Goal: Task Accomplishment & Management: Manage account settings

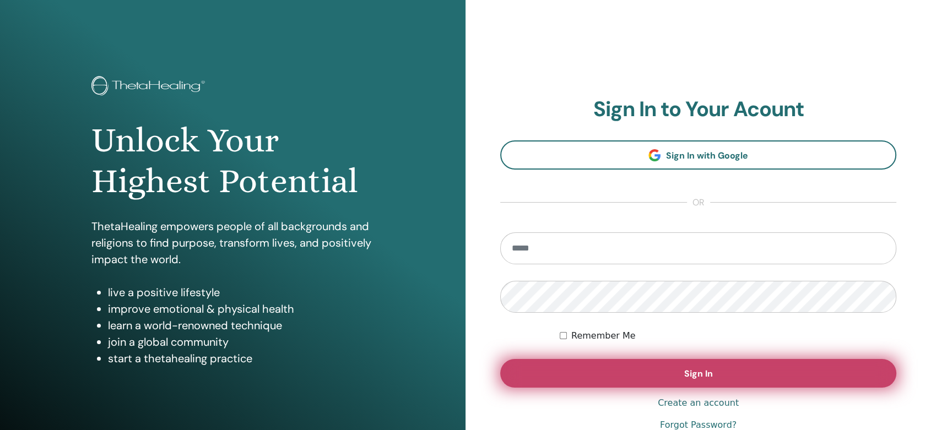
type input "**********"
click at [721, 376] on button "Sign In" at bounding box center [698, 373] width 396 height 29
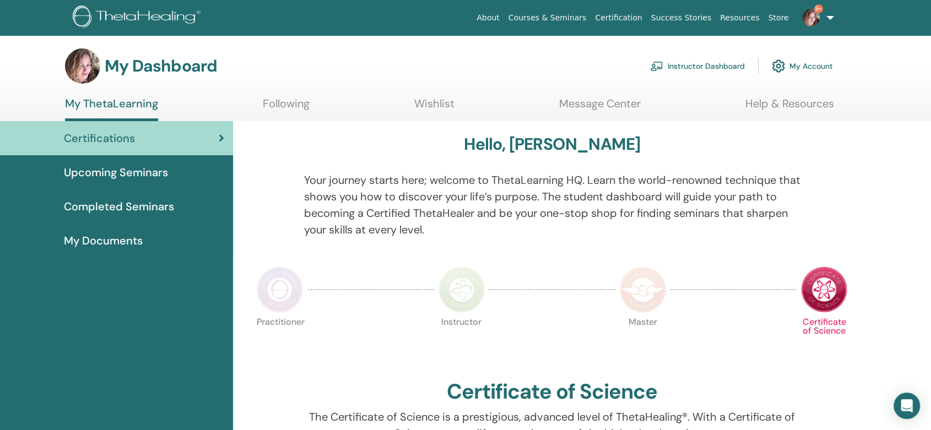
click at [705, 65] on link "Instructor Dashboard" at bounding box center [697, 66] width 95 height 24
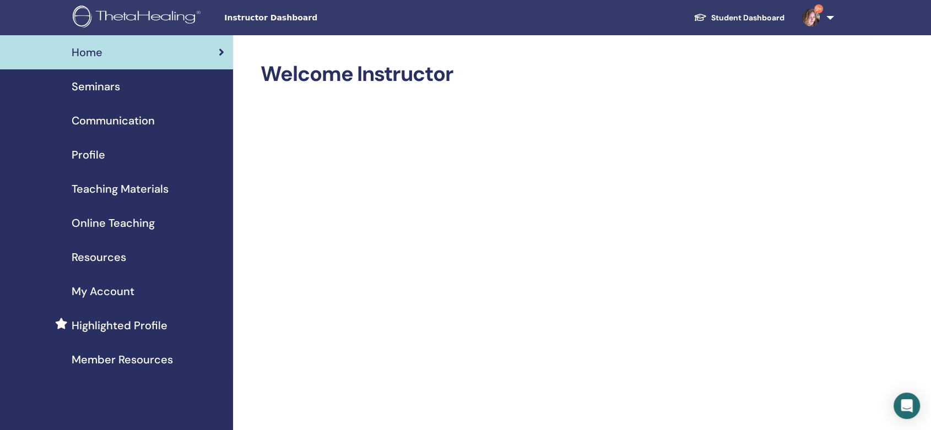
click at [95, 89] on span "Seminars" at bounding box center [96, 86] width 48 height 17
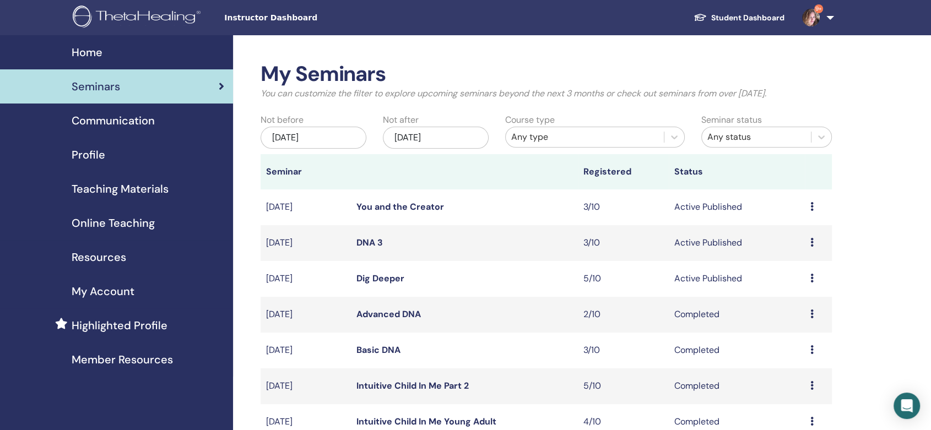
click at [371, 277] on link "Dig Deeper" at bounding box center [380, 279] width 48 height 12
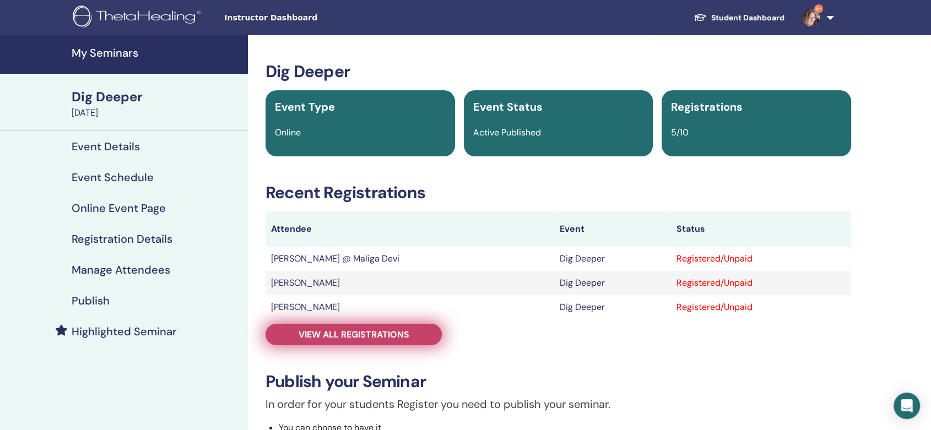
click at [385, 338] on span "View all registrations" at bounding box center [353, 335] width 111 height 12
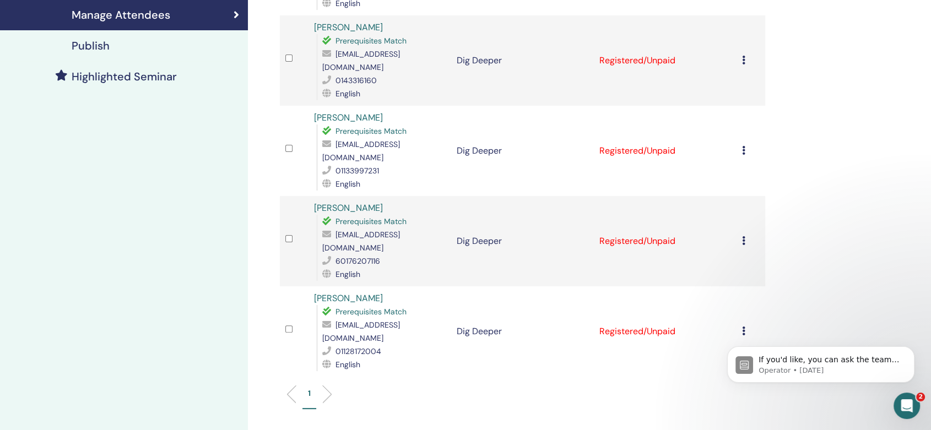
scroll to position [306, 0]
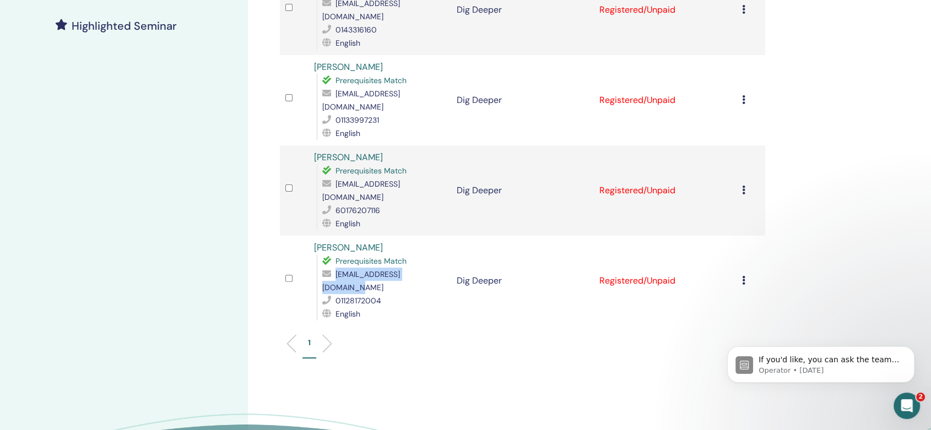
drag, startPoint x: 429, startPoint y: 220, endPoint x: 334, endPoint y: 222, distance: 95.3
click at [334, 268] on div "khirthiyashini@gmail.com" at bounding box center [383, 281] width 123 height 26
copy div "khirthiyashini@gmail.com"
drag, startPoint x: 414, startPoint y: 143, endPoint x: 336, endPoint y: 144, distance: 78.2
click at [336, 177] on div "zyrrah25@yahoo.com" at bounding box center [383, 190] width 123 height 26
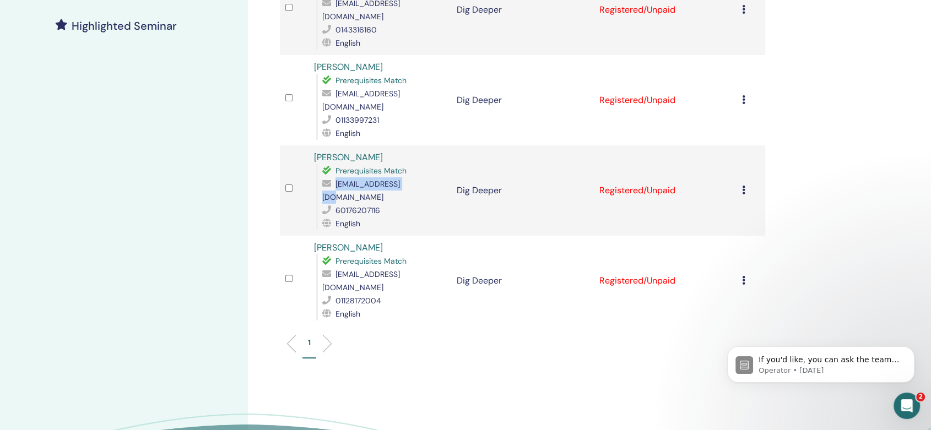
copy span "zyrrah25@yahoo.com"
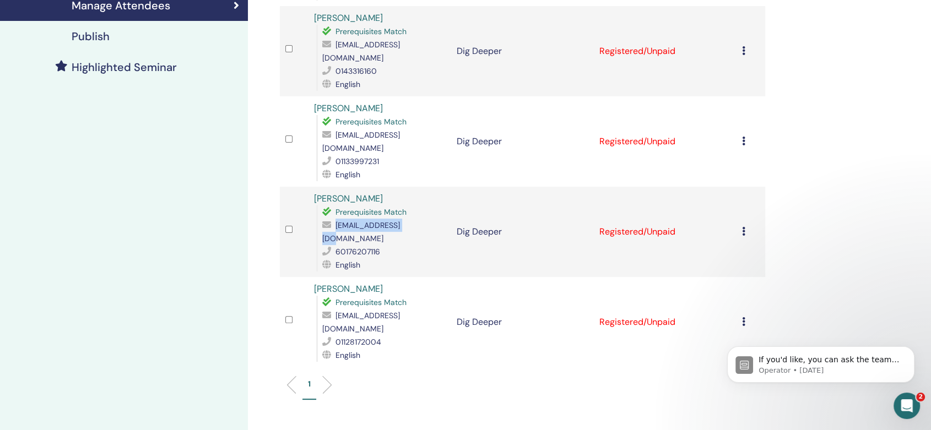
scroll to position [244, 0]
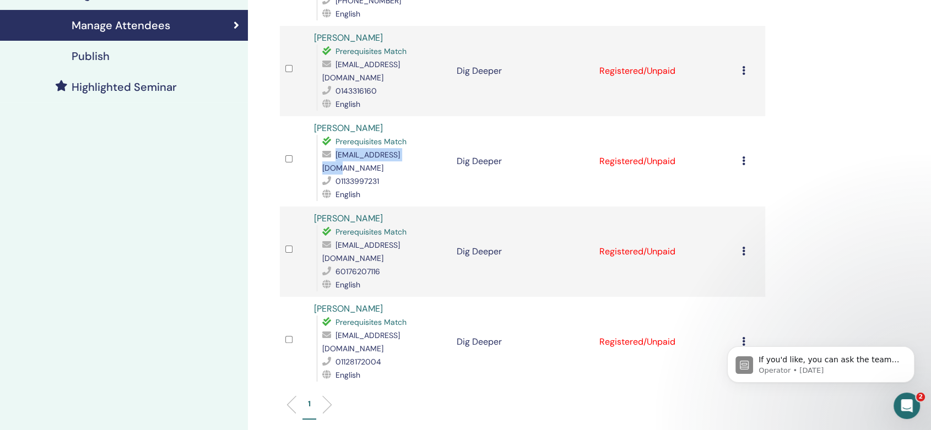
drag, startPoint x: 424, startPoint y: 125, endPoint x: 335, endPoint y: 129, distance: 89.3
click at [335, 148] on div "eesha2405@gmail.com" at bounding box center [383, 161] width 123 height 26
copy div "eesha2405@gmail.com"
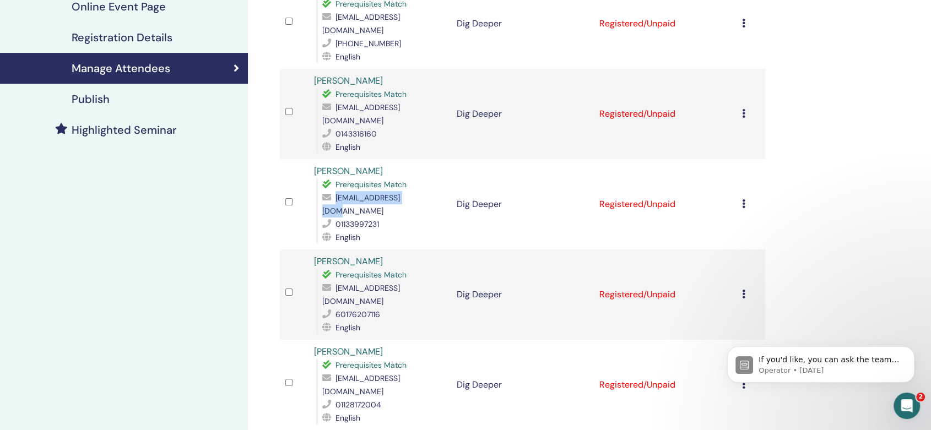
scroll to position [183, 0]
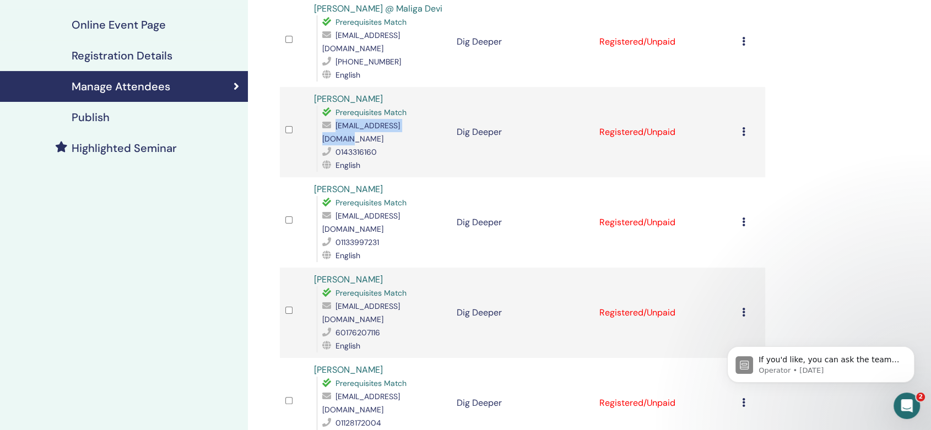
drag, startPoint x: 427, startPoint y: 112, endPoint x: 330, endPoint y: 118, distance: 96.5
click at [330, 119] on div "jzphillander@gmail.com" at bounding box center [383, 132] width 123 height 26
copy div "jzphillander@gmail.com"
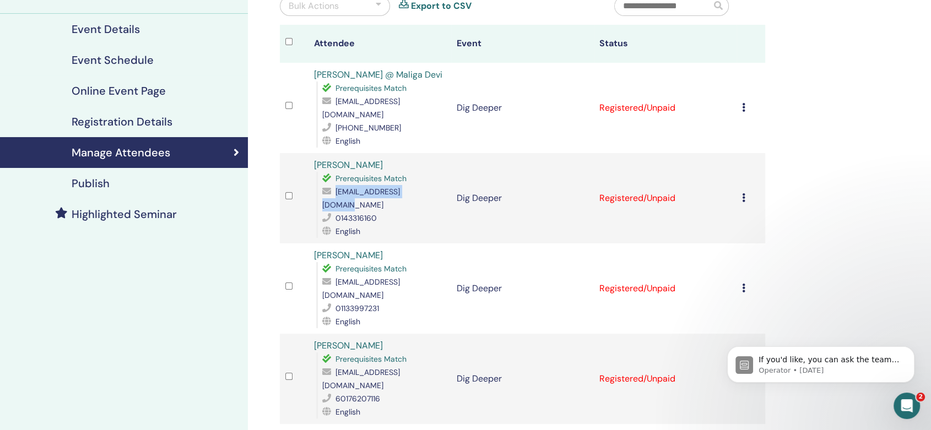
scroll to position [61, 0]
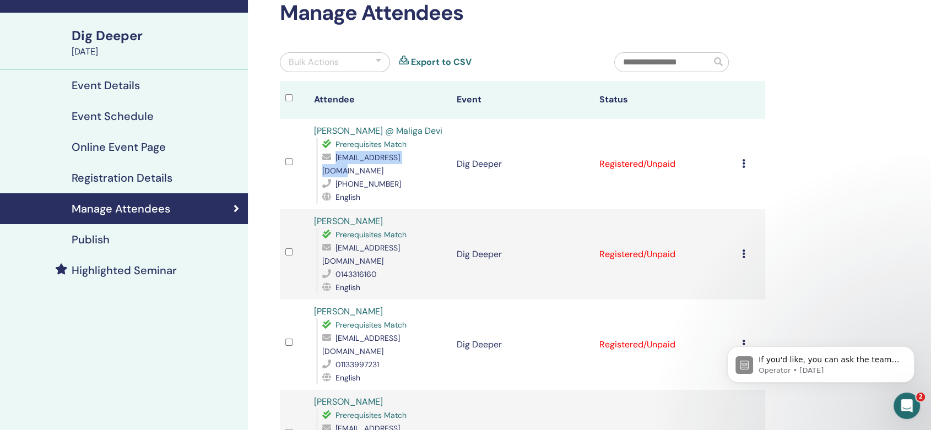
drag, startPoint x: 420, startPoint y: 156, endPoint x: 336, endPoint y: 159, distance: 84.3
click at [336, 159] on div "maligawong@gmail.com" at bounding box center [383, 164] width 123 height 26
copy span "maligawong@gmail.com"
click at [111, 85] on h4 "Event Details" at bounding box center [106, 85] width 68 height 13
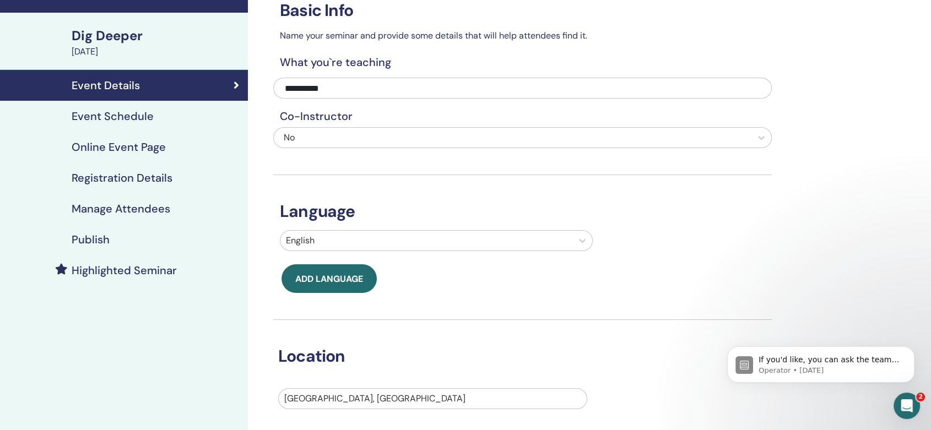
click at [94, 147] on h4 "Online Event Page" at bounding box center [119, 146] width 94 height 13
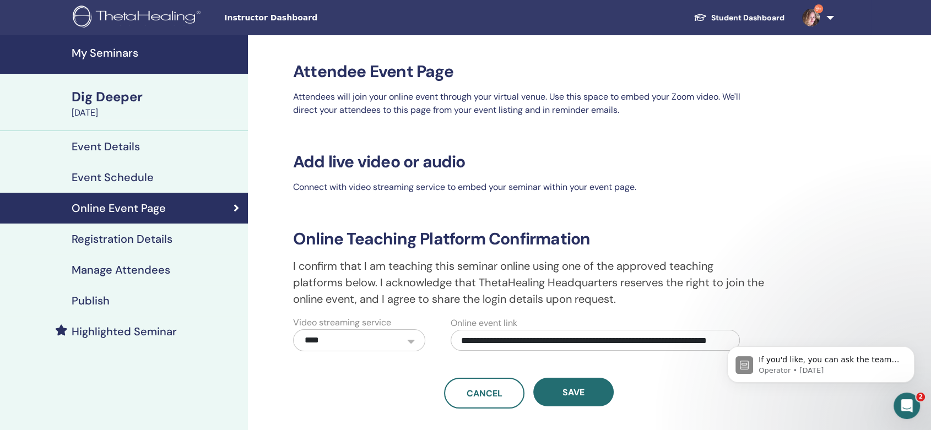
click at [108, 146] on h4 "Event Details" at bounding box center [106, 146] width 68 height 13
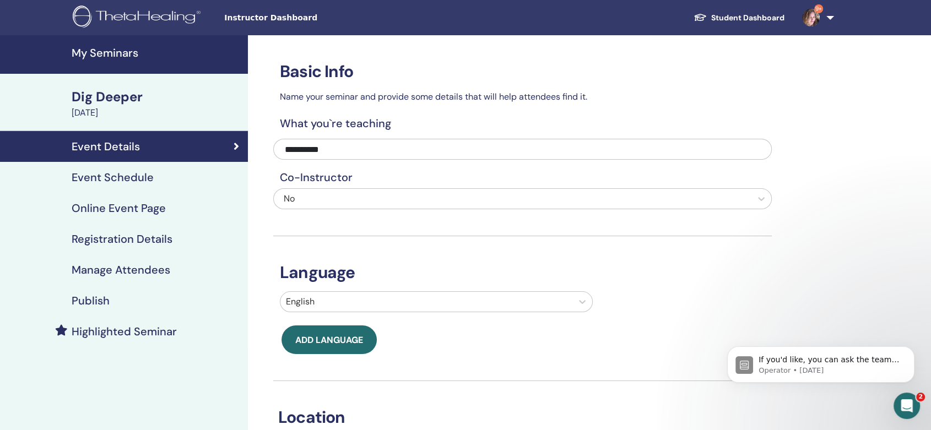
click at [112, 174] on h4 "Event Schedule" at bounding box center [113, 177] width 82 height 13
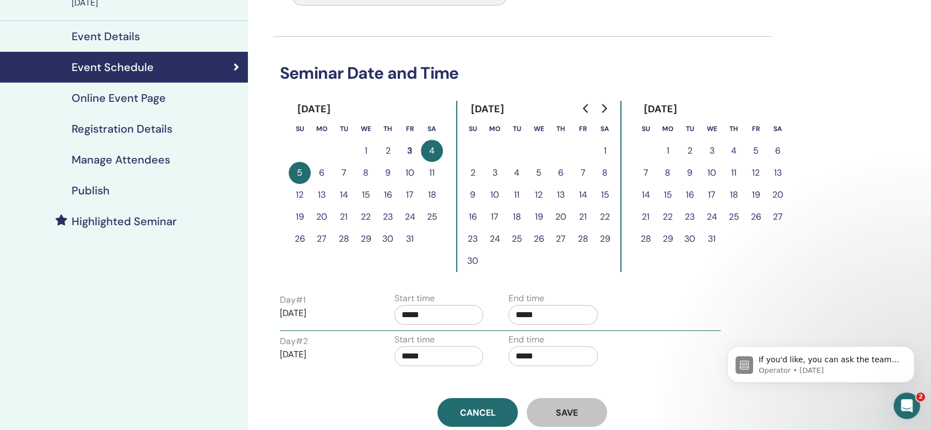
scroll to position [61, 0]
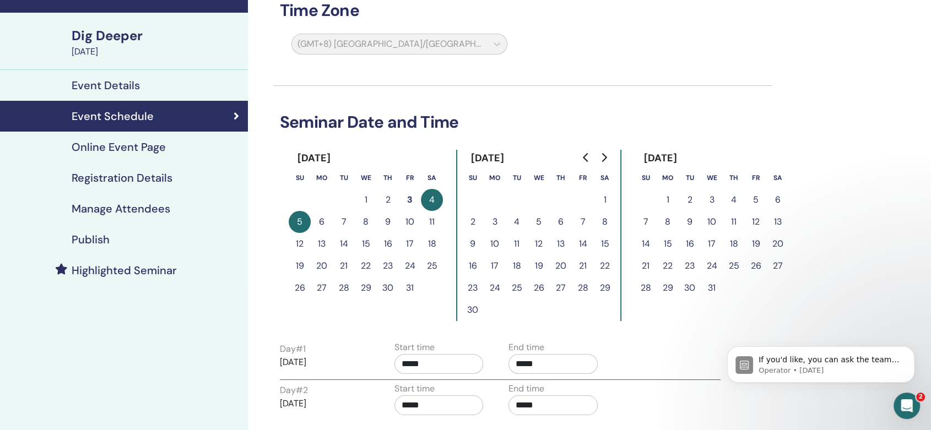
click at [78, 237] on h4 "Publish" at bounding box center [91, 239] width 38 height 13
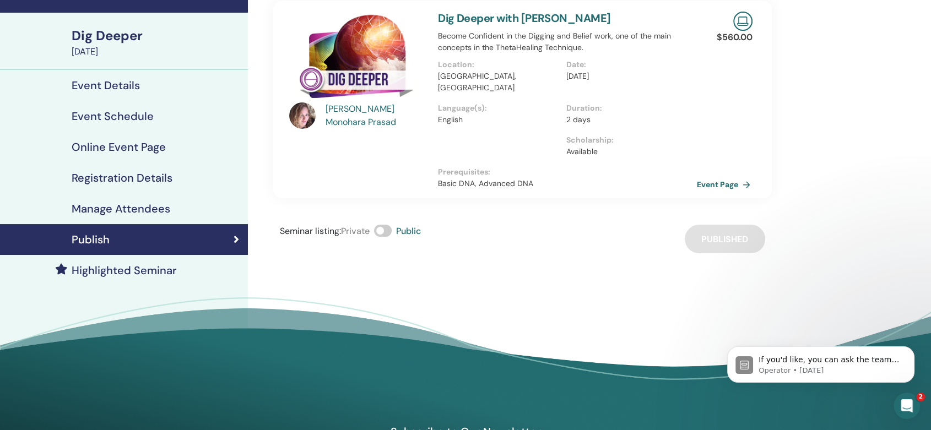
click at [725, 176] on link "Event Page" at bounding box center [726, 184] width 58 height 17
